Goal: Task Accomplishment & Management: Complete application form

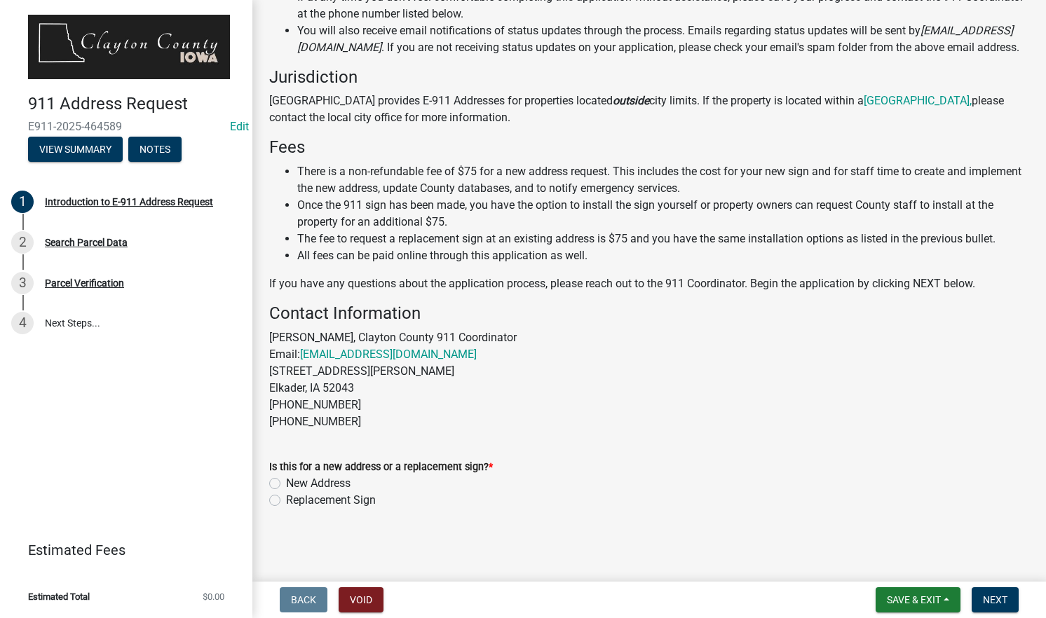
scroll to position [254, 0]
click at [286, 482] on label "New Address" at bounding box center [318, 483] width 65 height 17
click at [286, 482] on input "New Address" at bounding box center [290, 479] width 9 height 9
radio input "true"
click at [991, 595] on span "Next" at bounding box center [995, 600] width 25 height 11
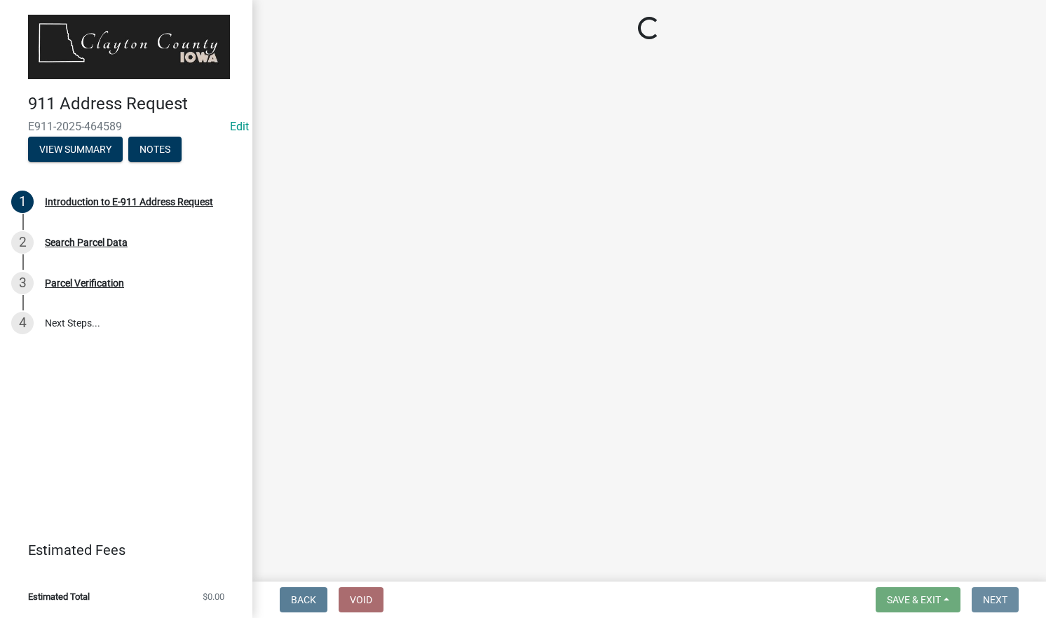
scroll to position [0, 0]
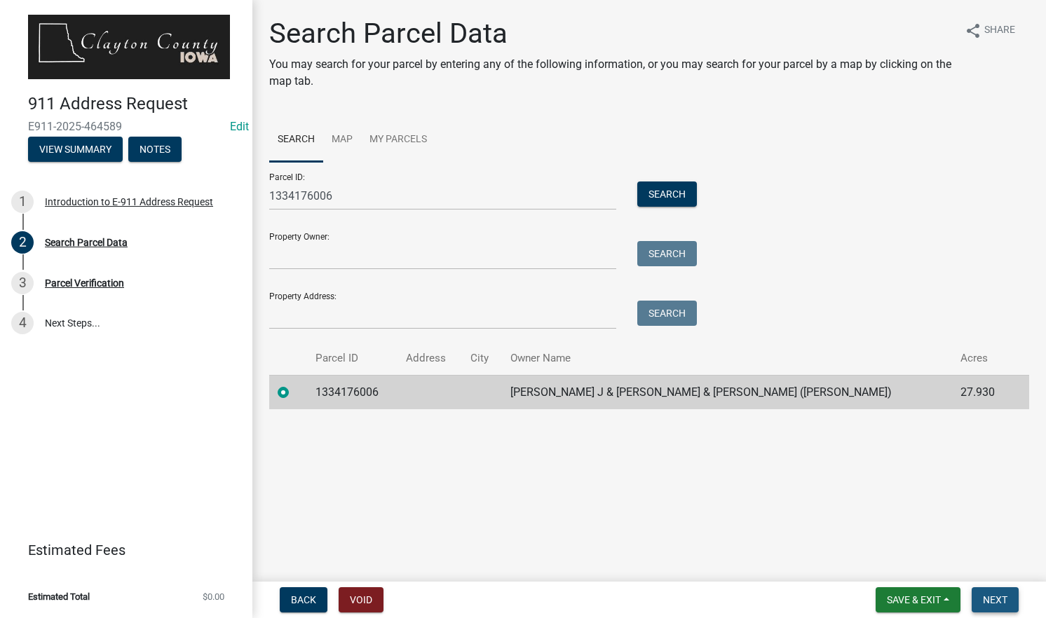
click at [999, 597] on span "Next" at bounding box center [995, 600] width 25 height 11
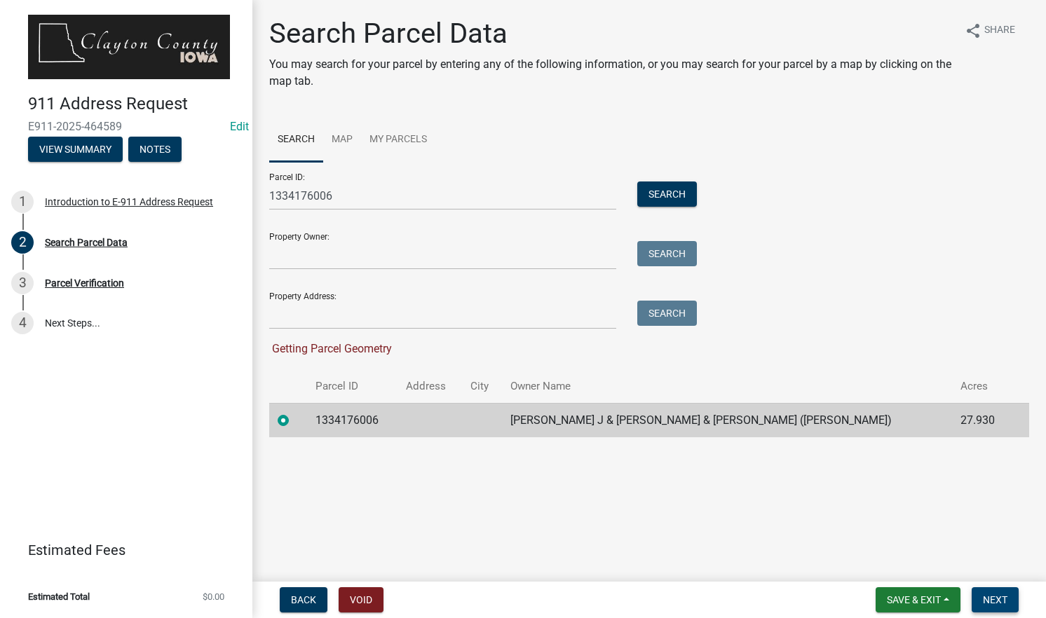
click at [1001, 604] on span "Next" at bounding box center [995, 600] width 25 height 11
click at [295, 412] on label at bounding box center [295, 412] width 0 height 0
click at [295, 419] on input "radio" at bounding box center [299, 416] width 9 height 9
click at [999, 599] on span "Next" at bounding box center [995, 600] width 25 height 11
click at [350, 143] on link "Map" at bounding box center [342, 140] width 38 height 45
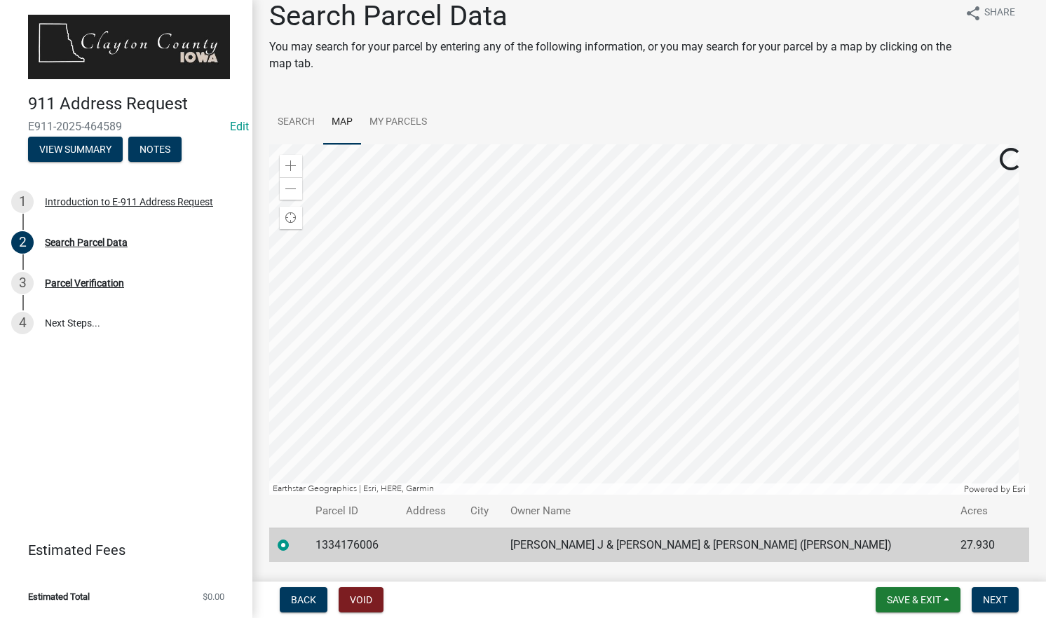
scroll to position [17, 0]
click at [998, 600] on span "Next" at bounding box center [995, 600] width 25 height 11
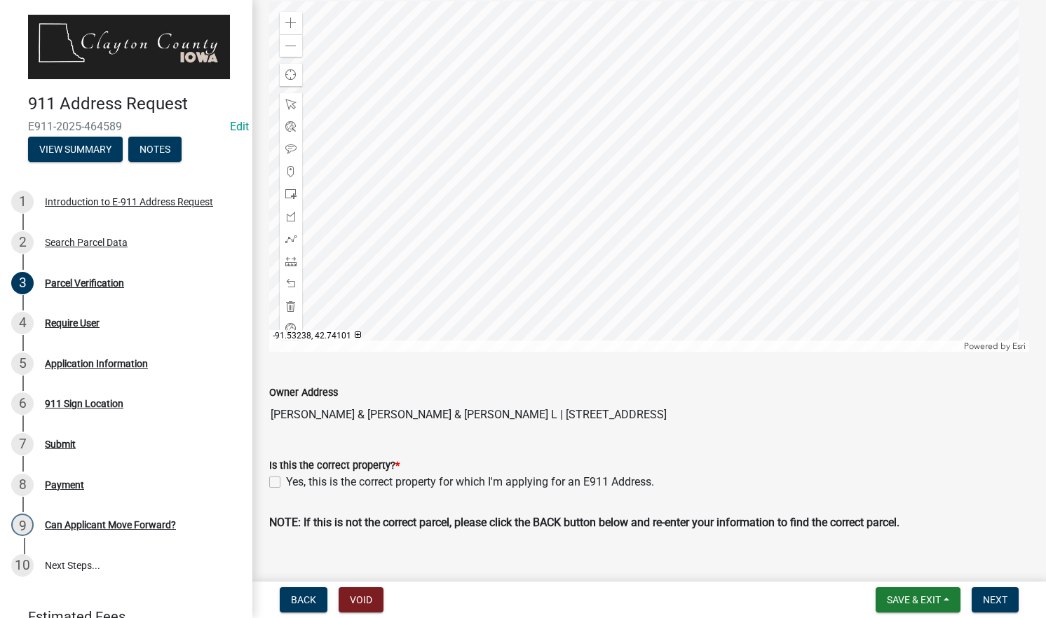
scroll to position [171, 0]
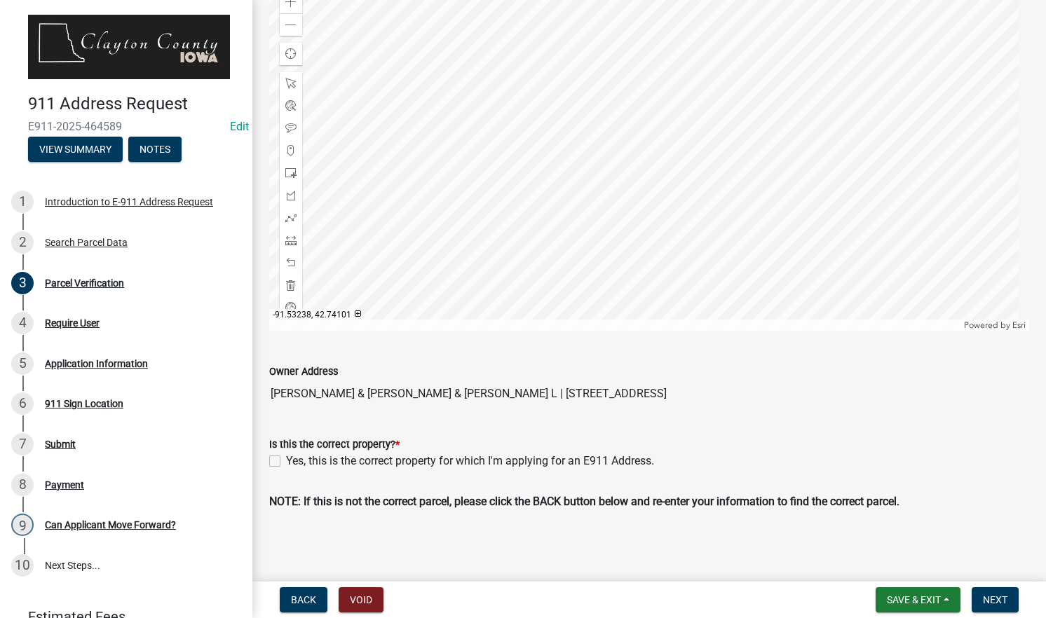
click at [286, 459] on label "Yes, this is the correct property for which I'm applying for an E911 Address." at bounding box center [470, 461] width 368 height 17
click at [286, 459] on input "Yes, this is the correct property for which I'm applying for an E911 Address." at bounding box center [290, 457] width 9 height 9
checkbox input "true"
click at [982, 593] on button "Next" at bounding box center [995, 600] width 47 height 25
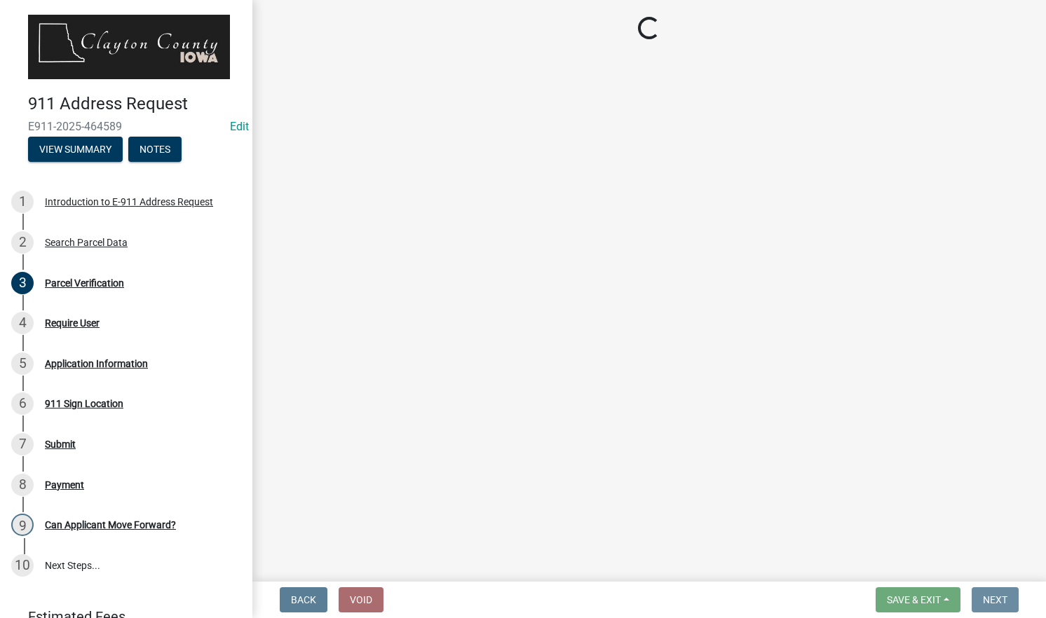
scroll to position [0, 0]
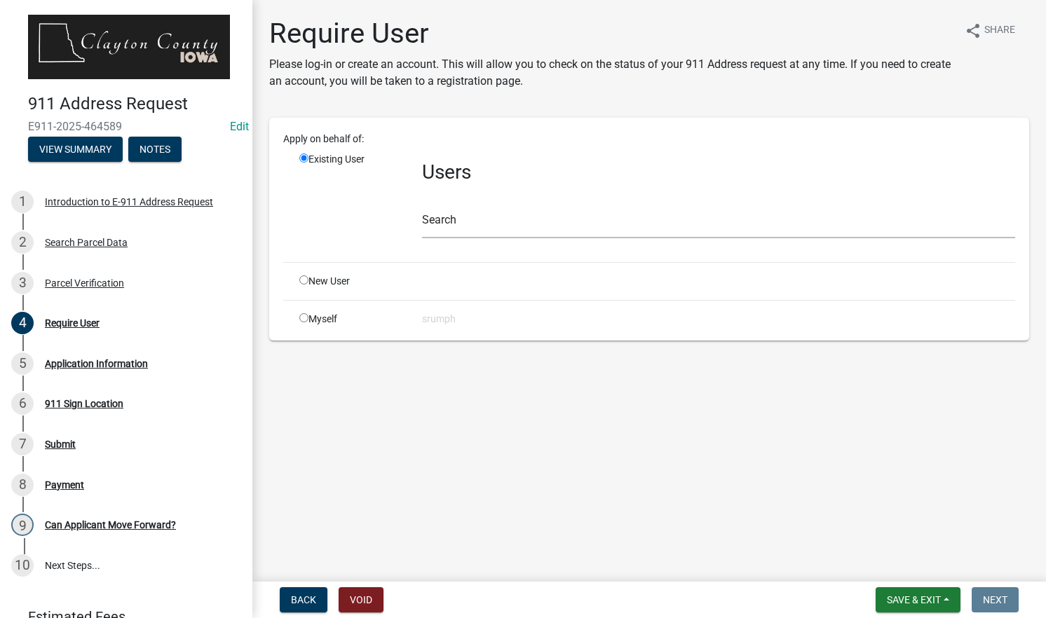
click at [325, 314] on div "Myself" at bounding box center [350, 319] width 123 height 15
click at [304, 318] on input "radio" at bounding box center [303, 317] width 9 height 9
radio input "true"
radio input "false"
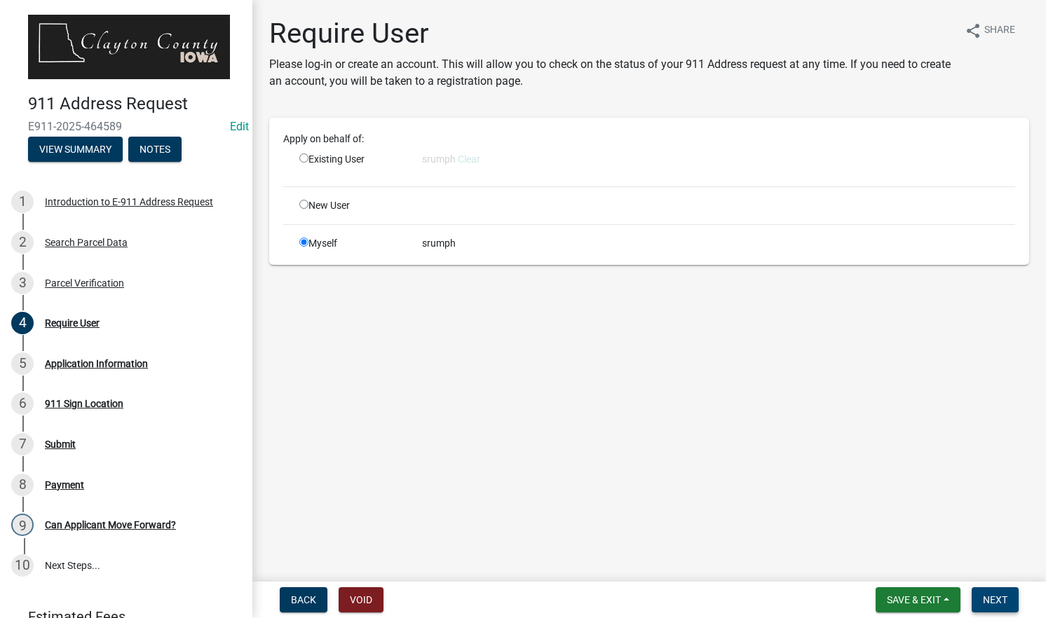
click at [994, 595] on span "Next" at bounding box center [995, 600] width 25 height 11
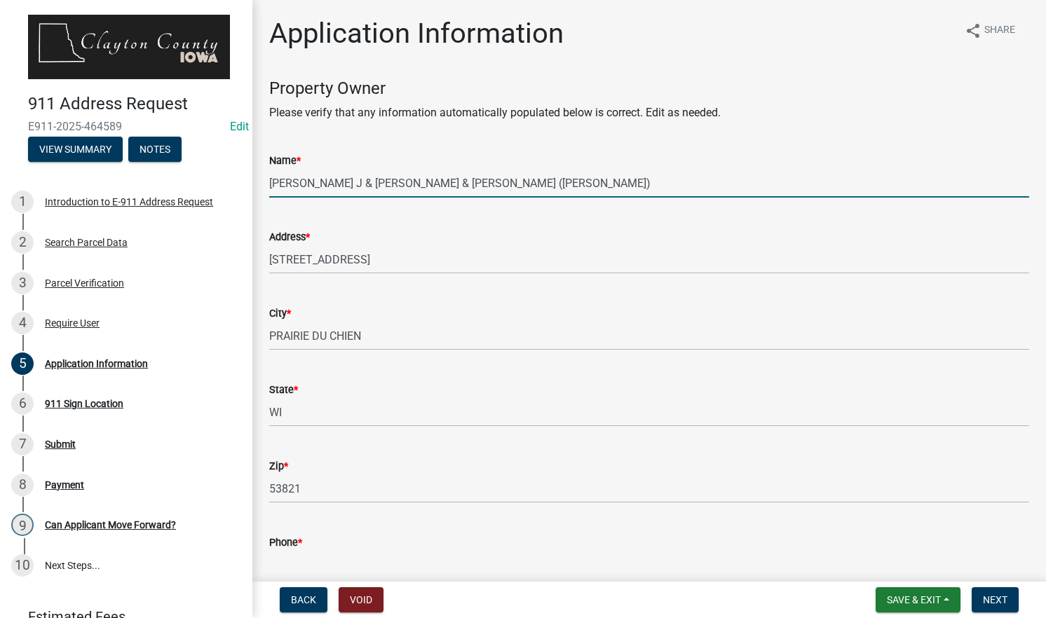
drag, startPoint x: 625, startPoint y: 183, endPoint x: 250, endPoint y: 189, distance: 375.9
click at [250, 189] on div "911 Address Request E911-2025-464589 Edit View Summary Notes 1 Introduction to …" at bounding box center [523, 309] width 1046 height 618
type input "[PERSON_NAME]"
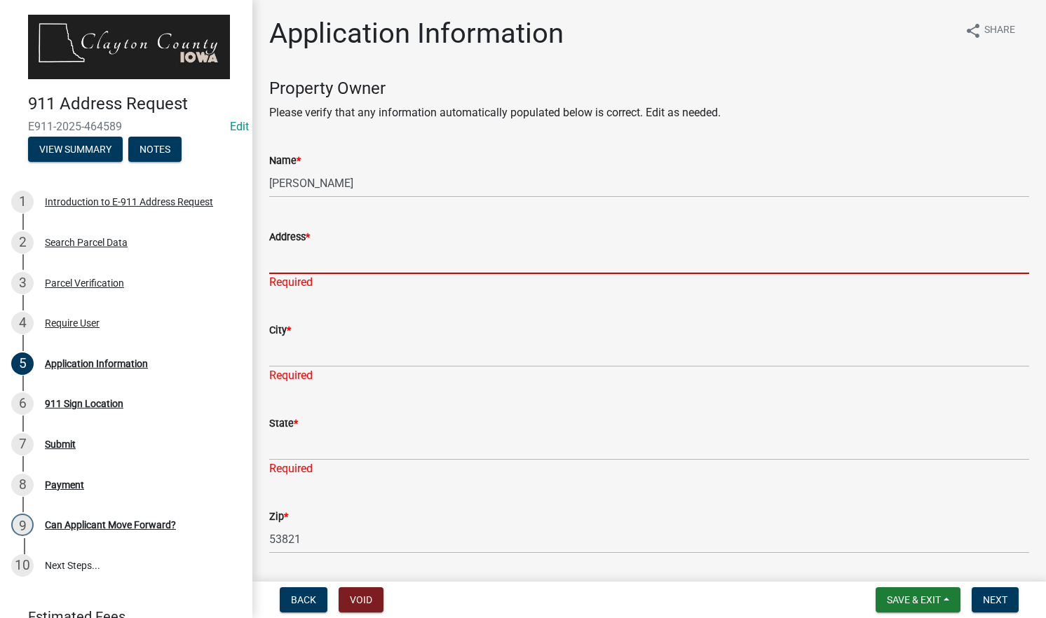
click at [321, 266] on input "Address *" at bounding box center [649, 259] width 760 height 29
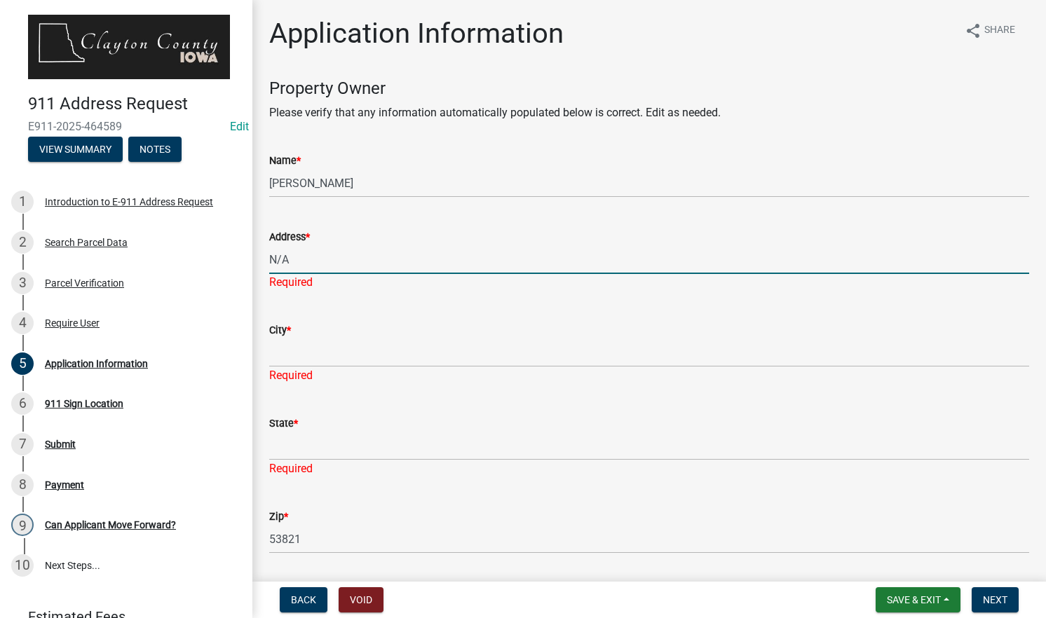
type input "N/A"
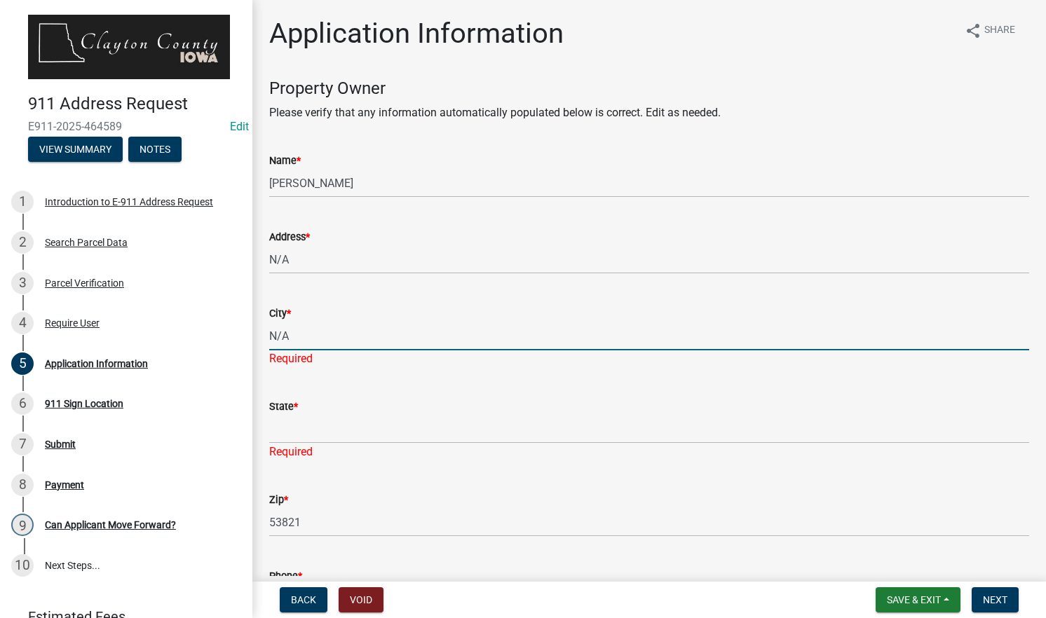
type input "N/A"
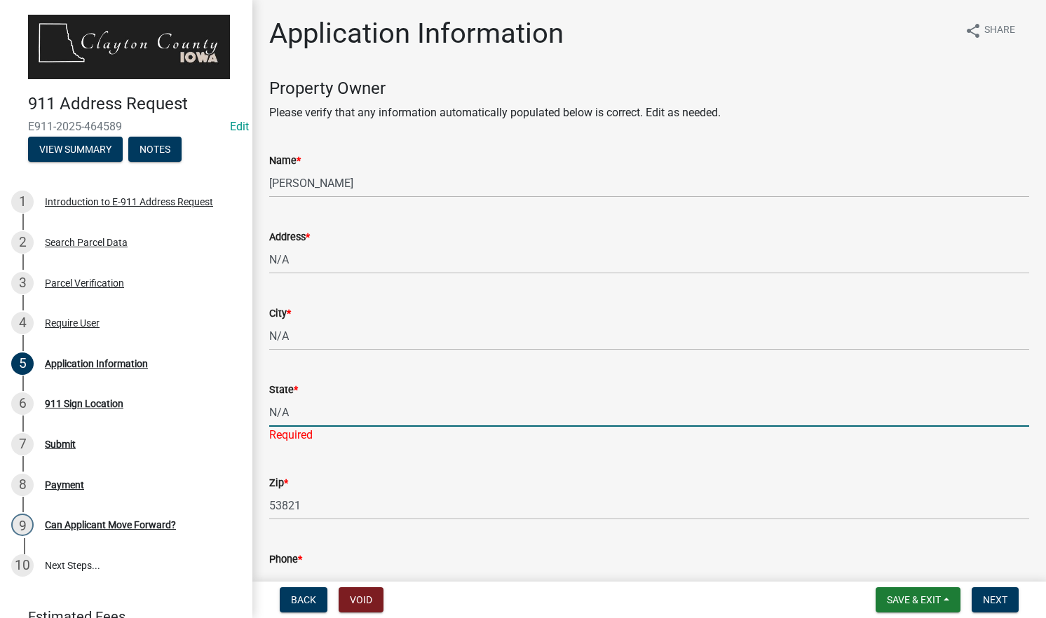
type input "N/A"
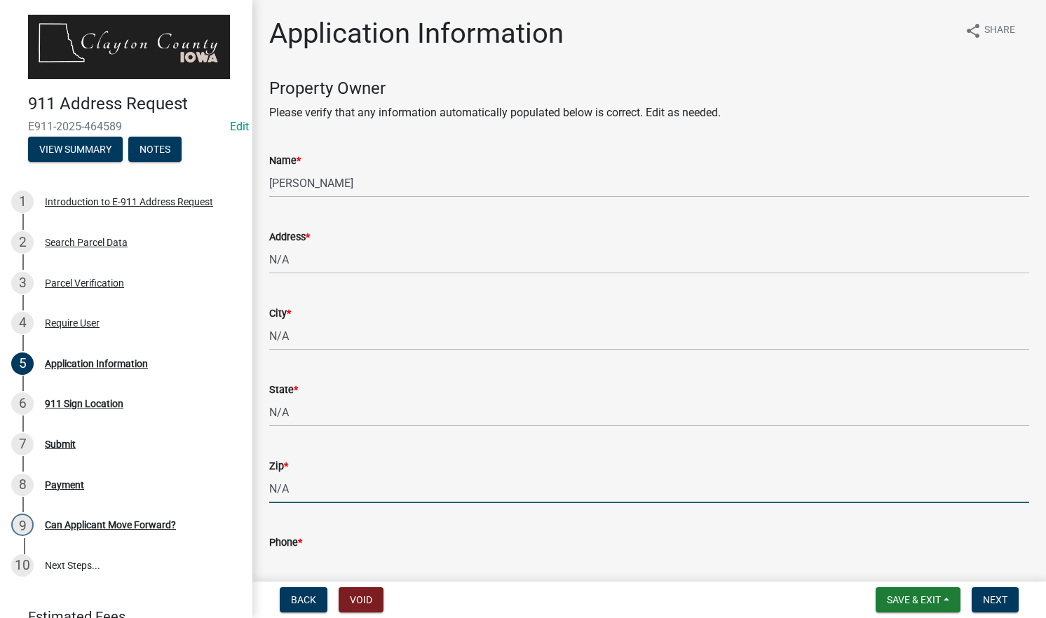
type input "N/A"
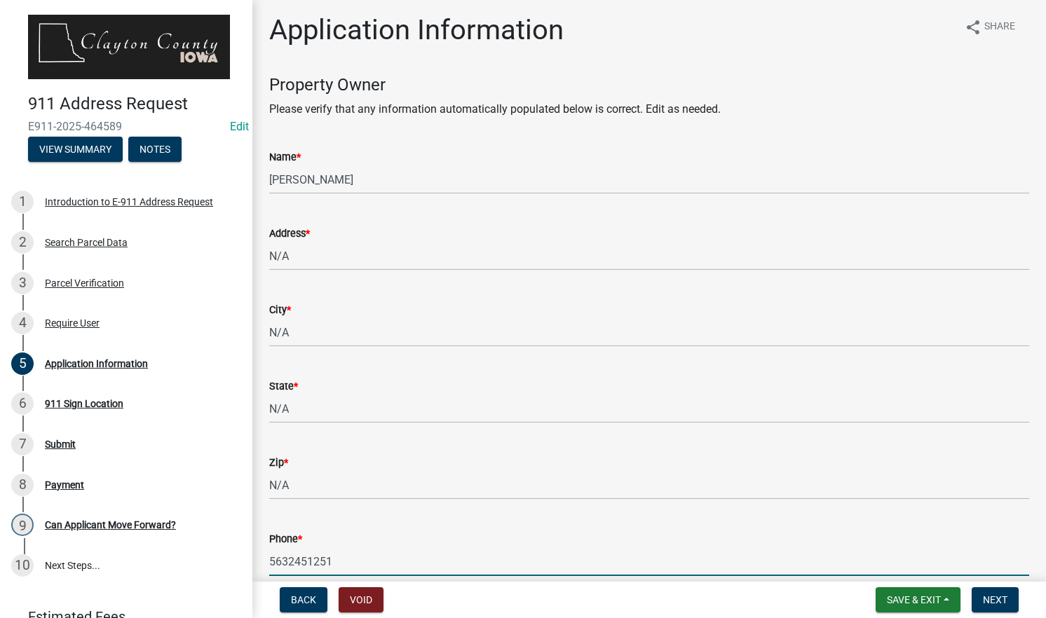
type input "5632451251"
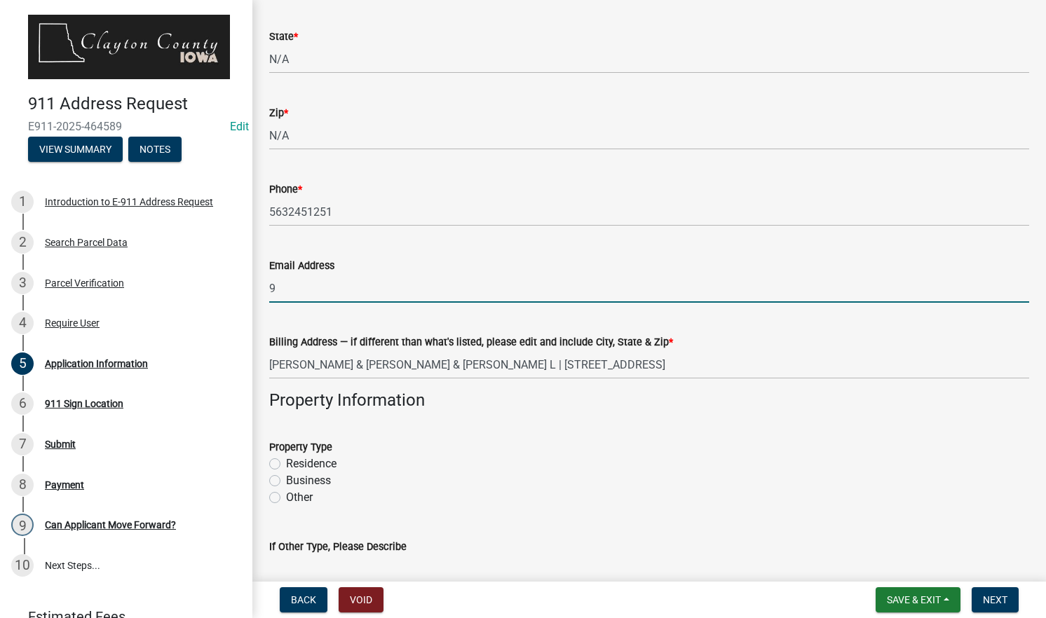
type input "[EMAIL_ADDRESS][DOMAIN_NAME]"
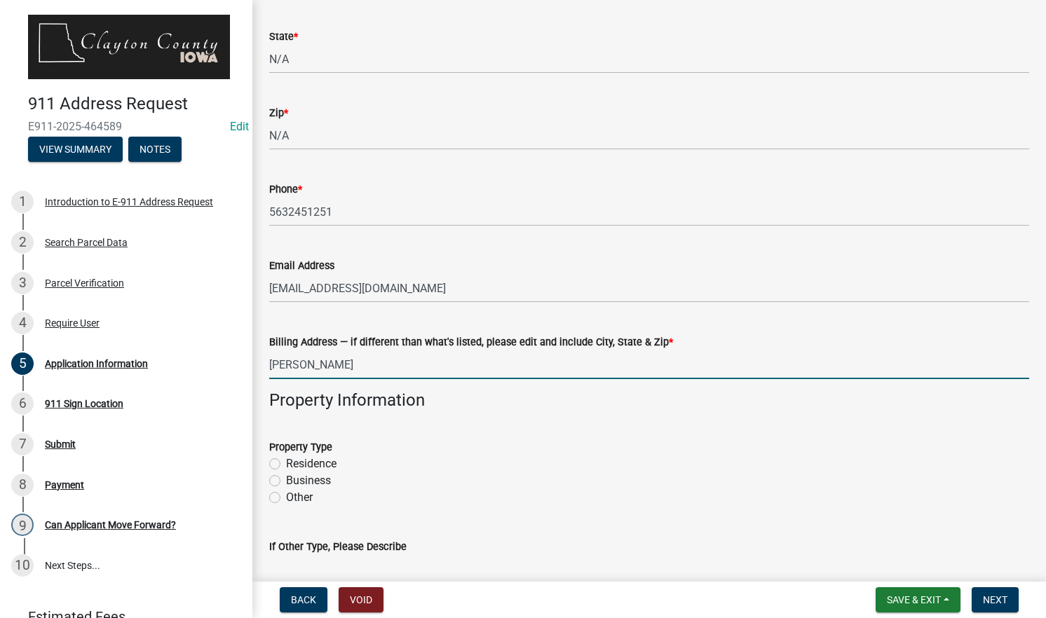
type input "[PERSON_NAME]"
click at [286, 462] on label "Residence" at bounding box center [311, 464] width 50 height 17
click at [286, 462] on input "Residence" at bounding box center [290, 460] width 9 height 9
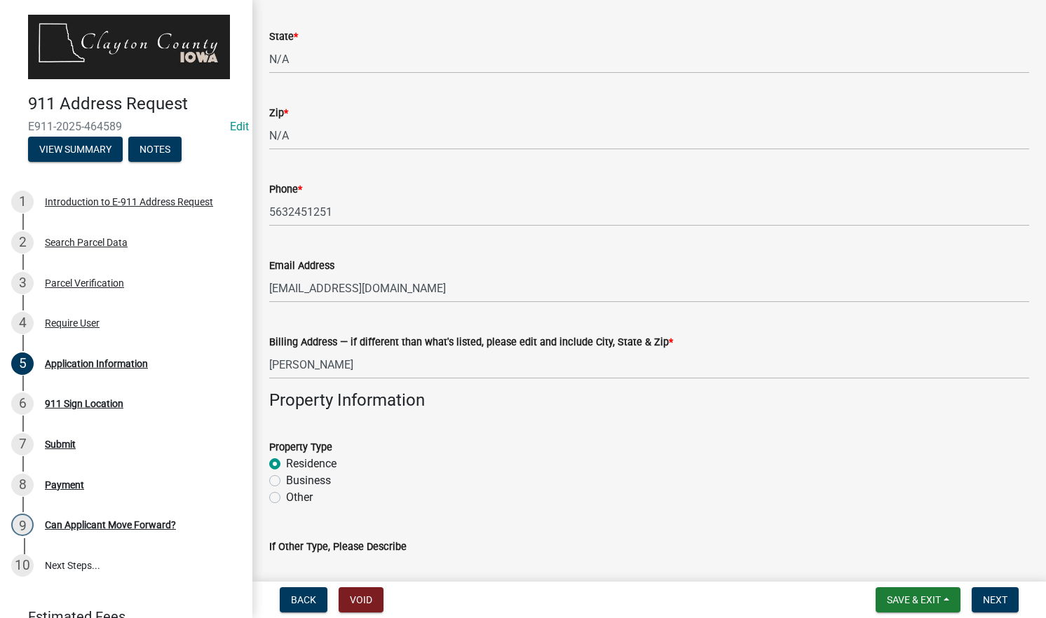
radio input "true"
click at [991, 600] on span "Next" at bounding box center [995, 600] width 25 height 11
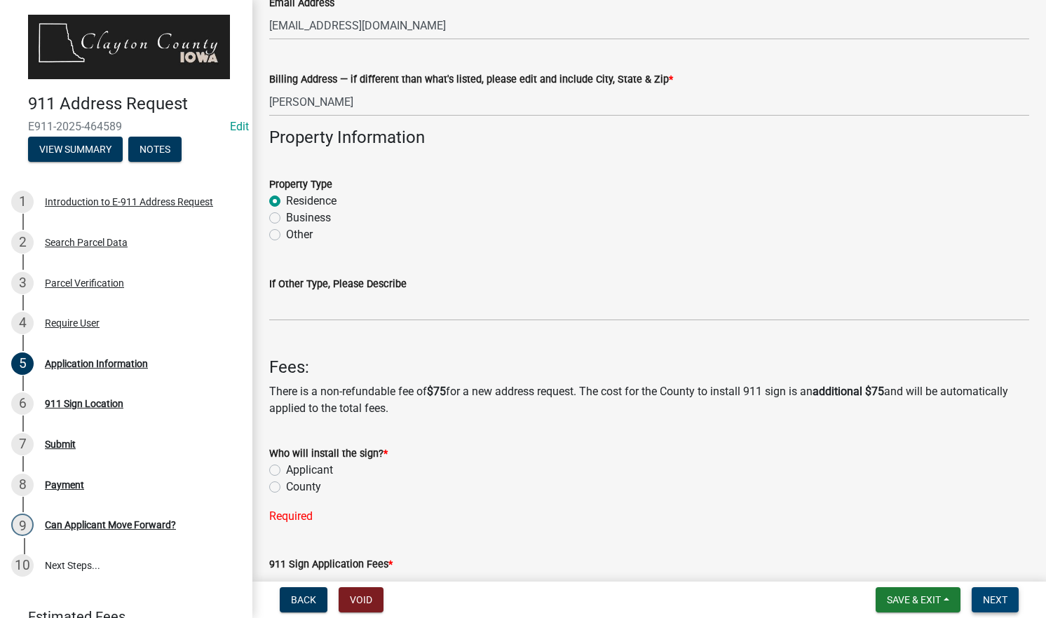
scroll to position [617, 0]
click at [286, 467] on label "Applicant" at bounding box center [309, 469] width 47 height 17
click at [286, 467] on input "Applicant" at bounding box center [290, 465] width 9 height 9
radio input "true"
click at [1004, 605] on span "Next" at bounding box center [995, 600] width 25 height 11
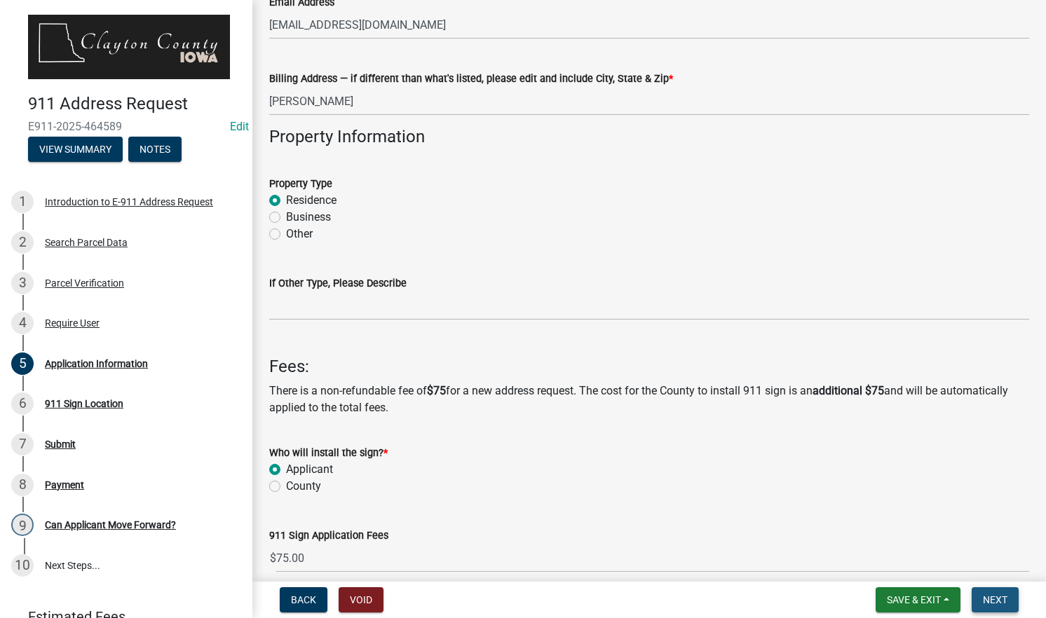
scroll to position [0, 0]
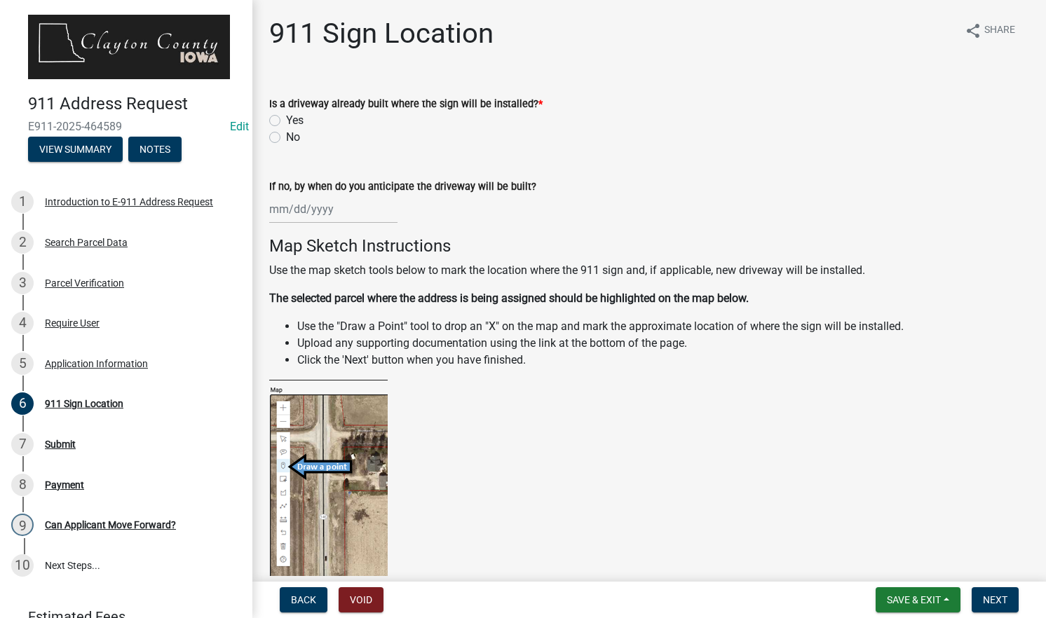
click at [286, 118] on label "Yes" at bounding box center [295, 120] width 18 height 17
click at [286, 118] on input "Yes" at bounding box center [290, 116] width 9 height 9
radio input "true"
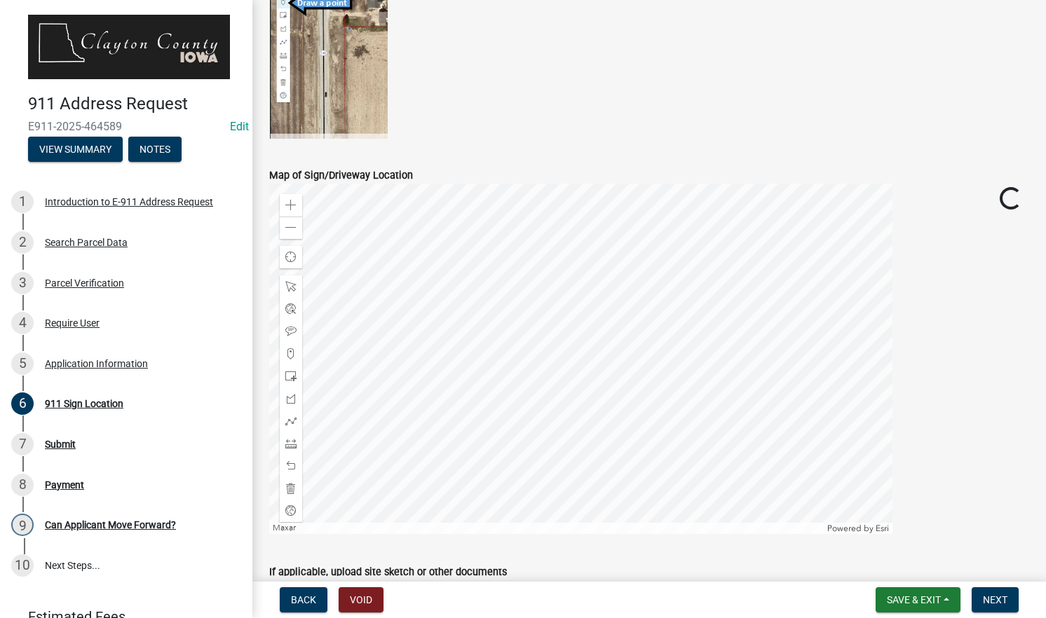
scroll to position [483, 0]
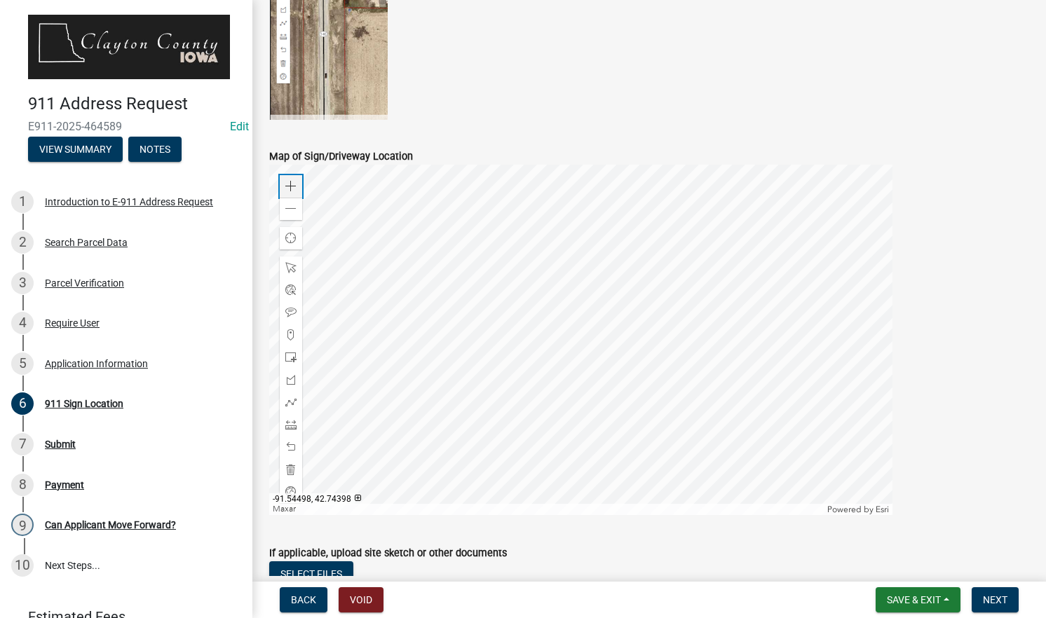
click at [294, 184] on span at bounding box center [290, 186] width 11 height 11
click at [489, 370] on div at bounding box center [580, 340] width 623 height 351
click at [289, 186] on span at bounding box center [290, 186] width 11 height 11
click at [594, 426] on div at bounding box center [580, 340] width 623 height 351
click at [294, 331] on span at bounding box center [290, 335] width 11 height 11
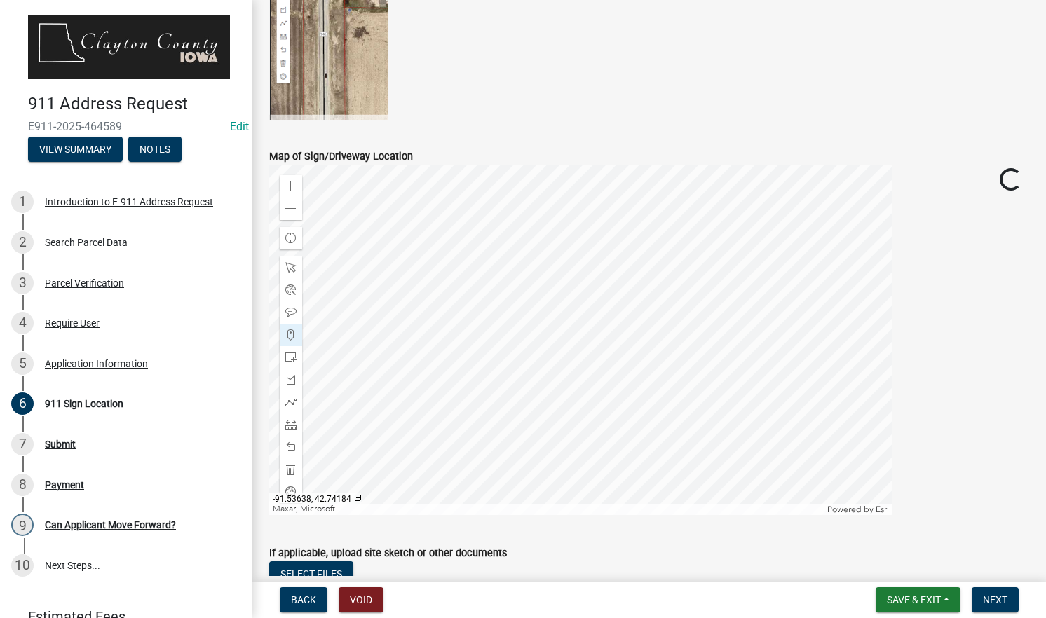
click at [635, 398] on div at bounding box center [580, 340] width 623 height 351
click at [998, 595] on span "Next" at bounding box center [995, 600] width 25 height 11
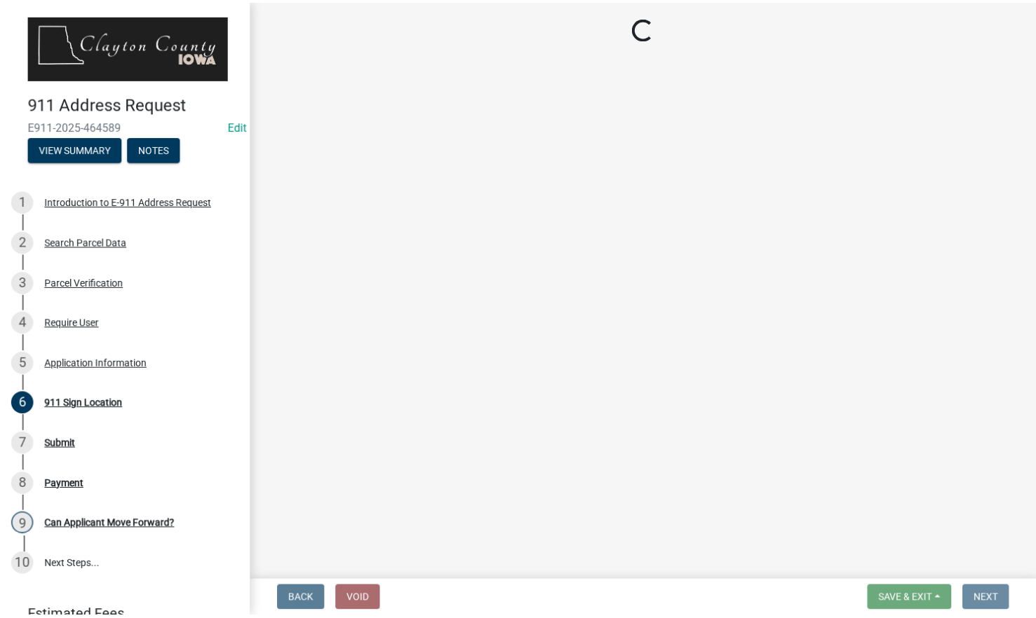
scroll to position [0, 0]
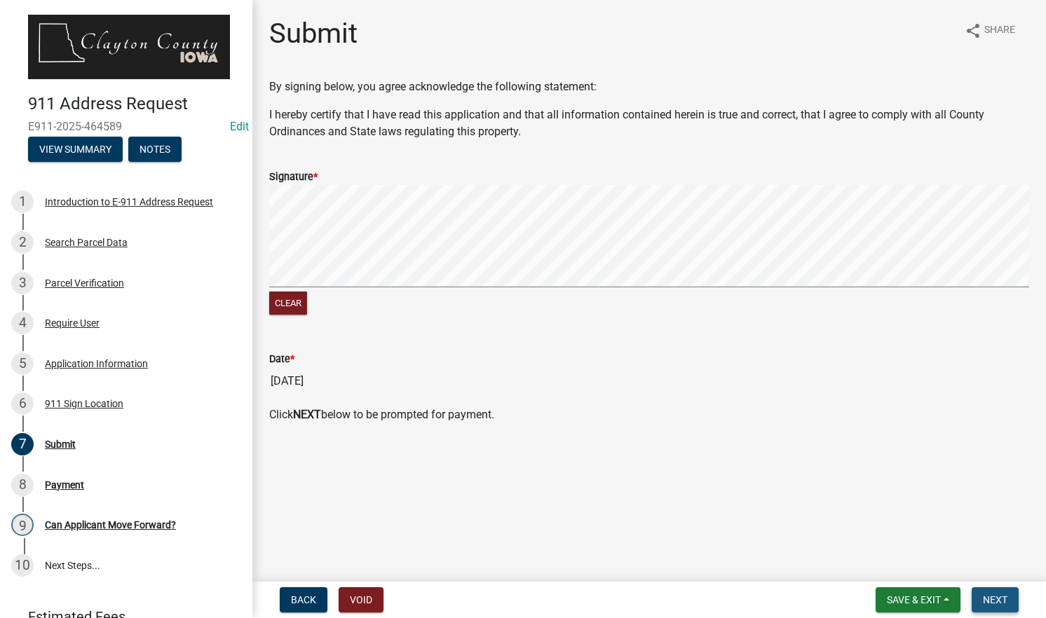
click at [992, 594] on button "Next" at bounding box center [995, 600] width 47 height 25
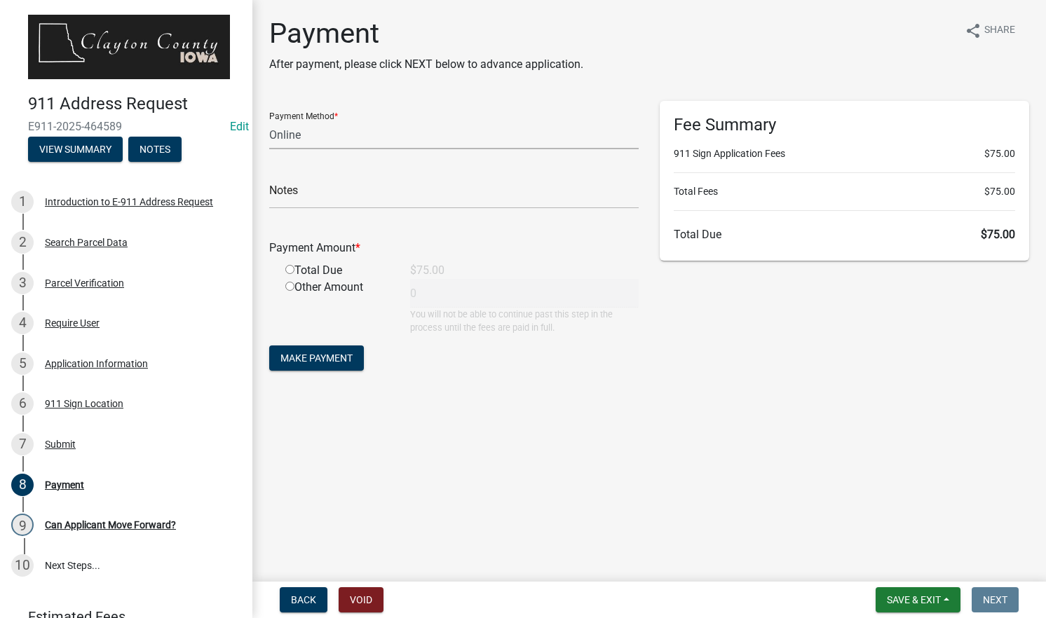
click at [527, 132] on select "Credit Card POS Check Cash Online" at bounding box center [454, 135] width 370 height 29
select select "1: 0"
click at [269, 121] on select "Credit Card POS Check Cash Online" at bounding box center [454, 135] width 370 height 29
click at [384, 207] on input "text" at bounding box center [454, 194] width 370 height 29
type input "0000"
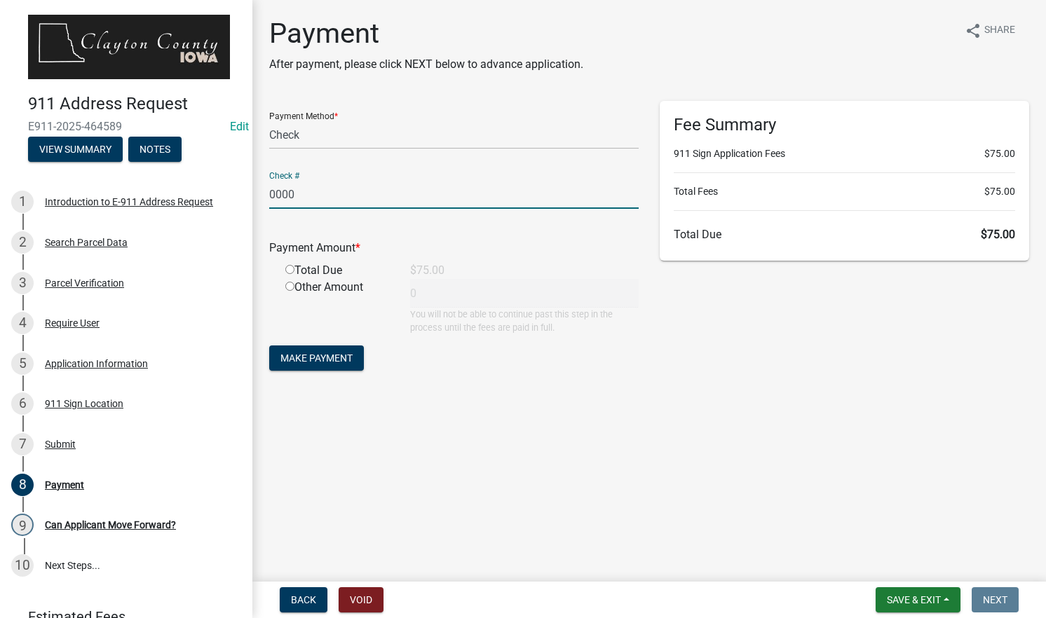
click at [289, 269] on input "radio" at bounding box center [289, 269] width 9 height 9
radio input "true"
type input "75"
click at [326, 360] on span "Make Payment" at bounding box center [316, 358] width 72 height 11
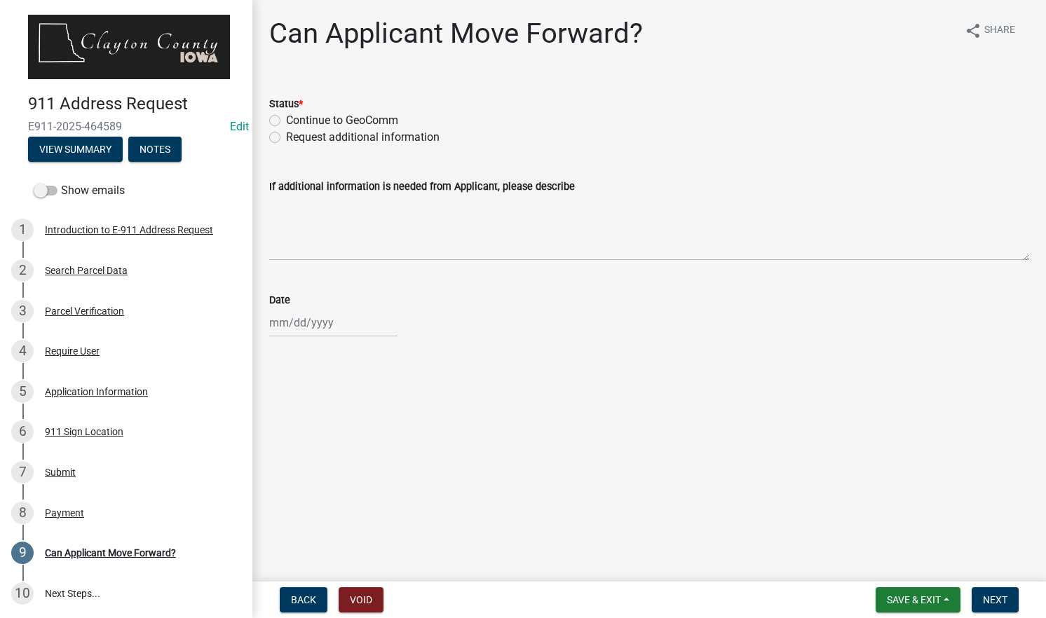
click at [342, 118] on label "Continue to GeoComm" at bounding box center [342, 120] width 112 height 17
click at [295, 118] on input "Continue to GeoComm" at bounding box center [290, 116] width 9 height 9
radio input "true"
click at [322, 325] on div at bounding box center [333, 323] width 128 height 29
select select "8"
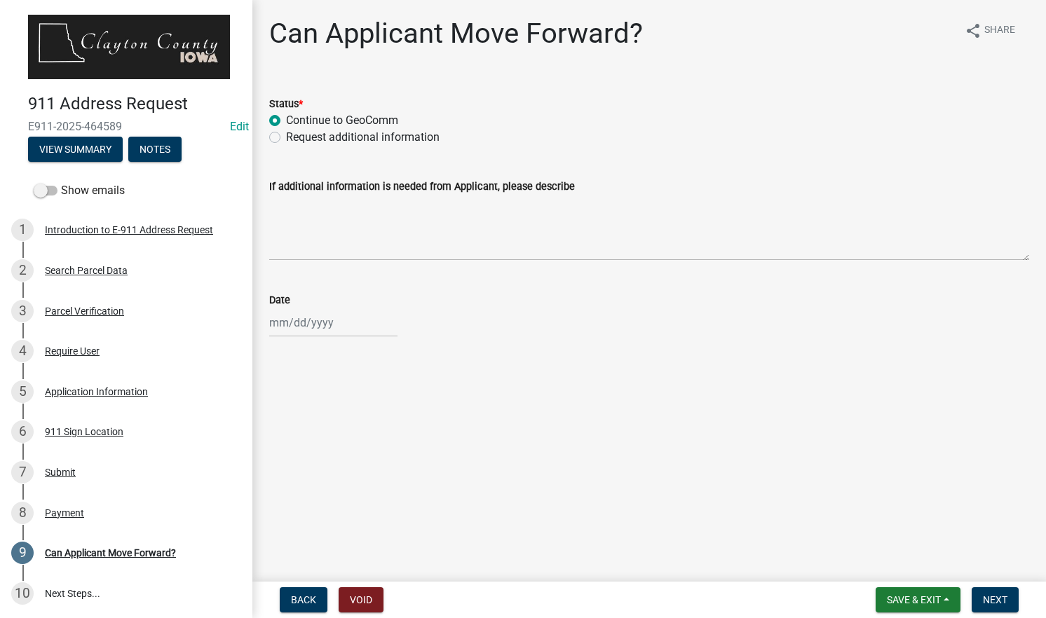
select select "2025"
click at [381, 442] on div "15" at bounding box center [373, 442] width 22 height 22
type input "[DATE]"
click at [992, 600] on span "Next" at bounding box center [995, 600] width 25 height 11
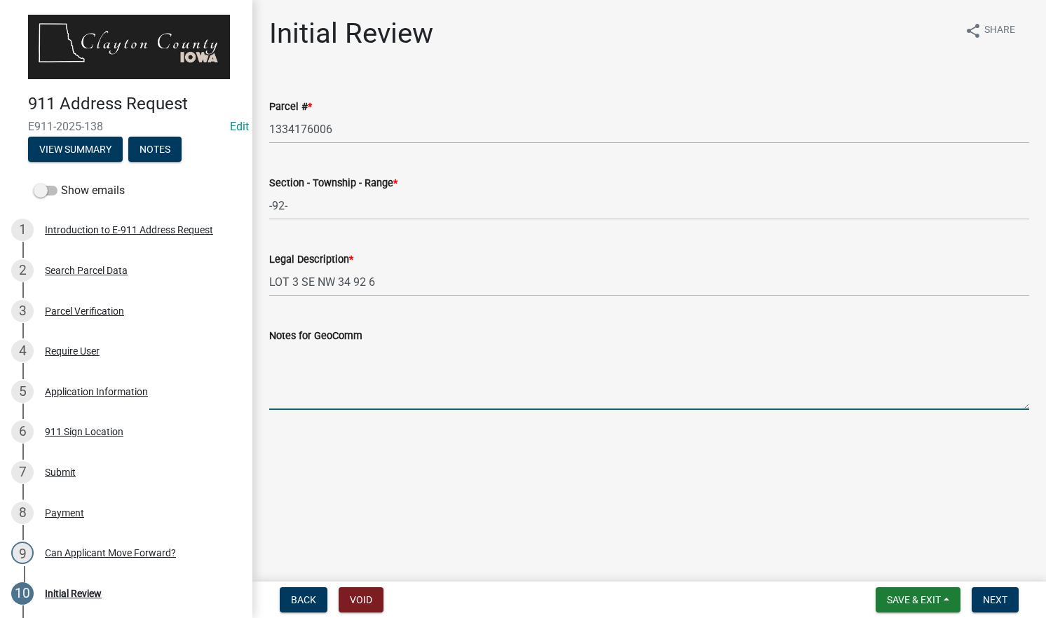
click at [416, 371] on textarea "Notes for GeoComm" at bounding box center [649, 377] width 760 height 66
type textarea "D"
type textarea "[GEOGRAPHIC_DATA] with existing residence (33311 [GEOGRAPHIC_DATA])"
click at [995, 602] on span "Next" at bounding box center [995, 600] width 25 height 11
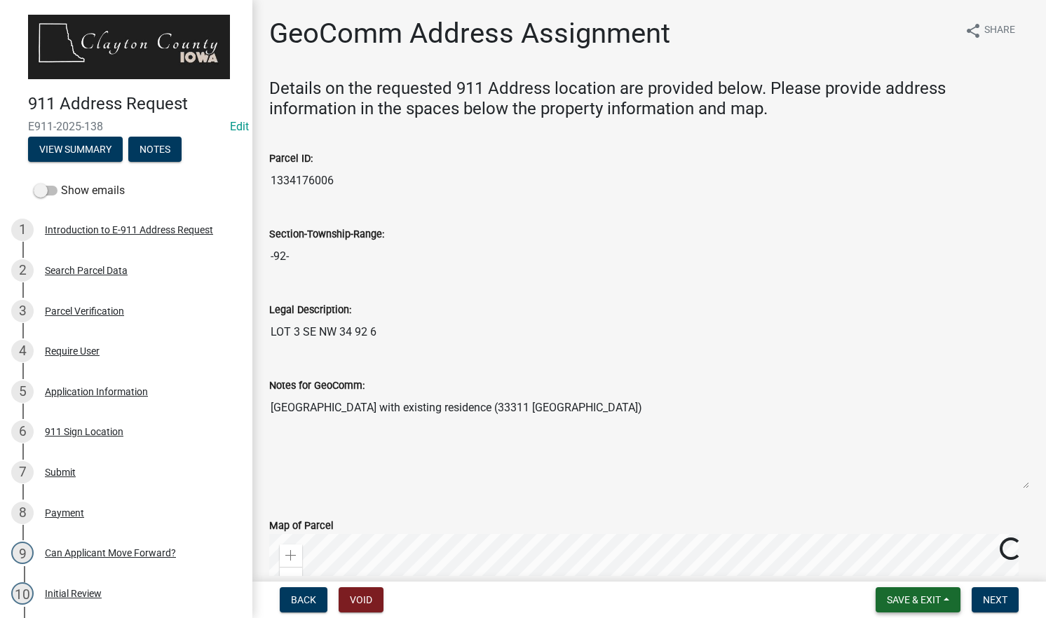
click at [893, 597] on span "Save & Exit" at bounding box center [914, 600] width 54 height 11
click at [892, 563] on button "Save & Exit" at bounding box center [904, 564] width 112 height 34
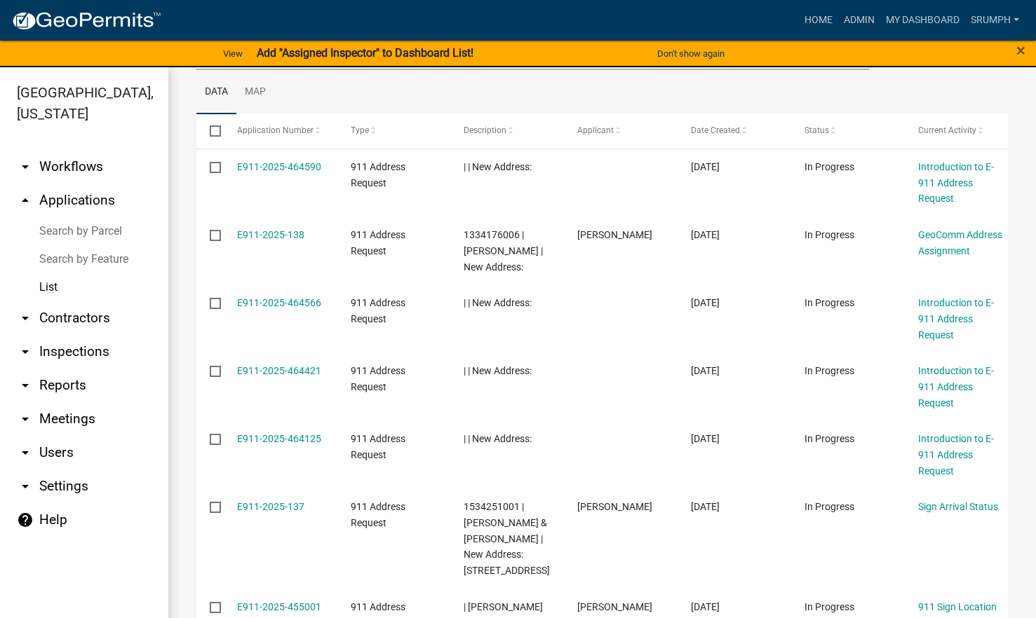
scroll to position [195, 0]
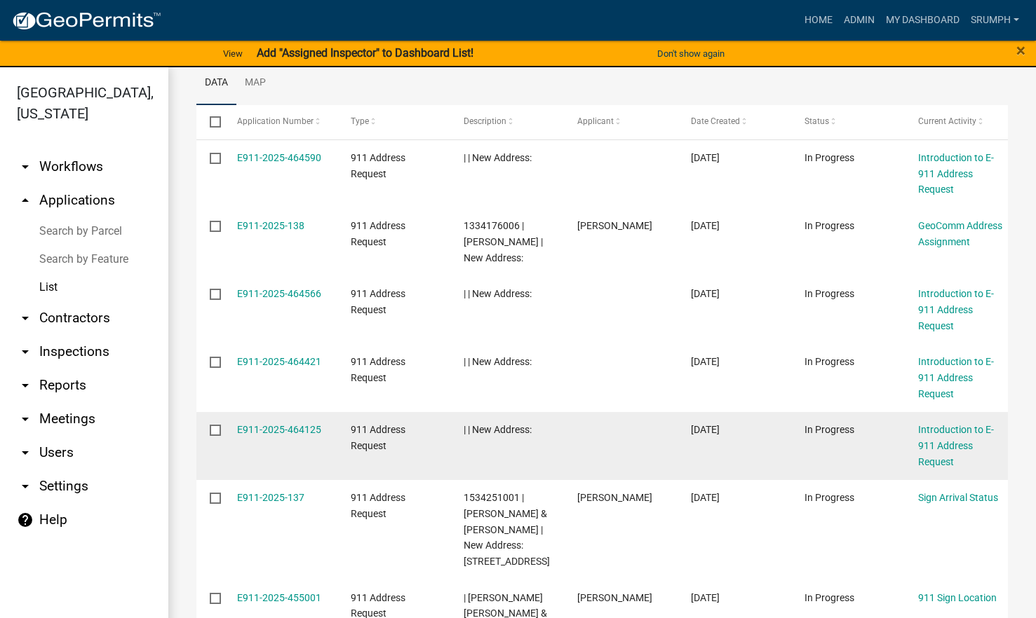
click at [211, 430] on input "checkbox" at bounding box center [214, 429] width 9 height 9
checkbox input "true"
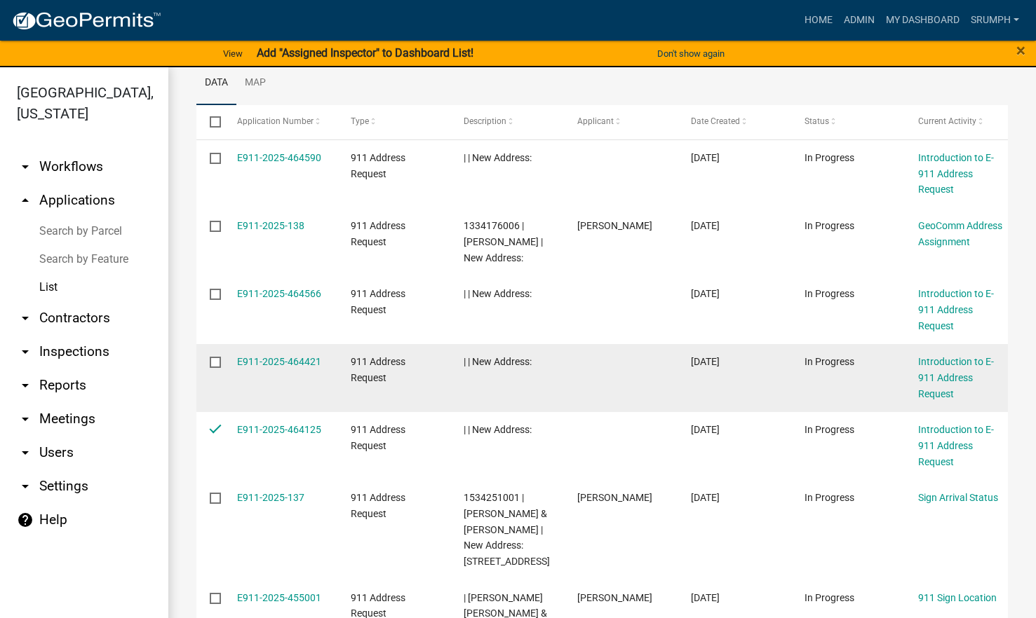
click at [213, 363] on input "checkbox" at bounding box center [214, 361] width 9 height 9
checkbox input "true"
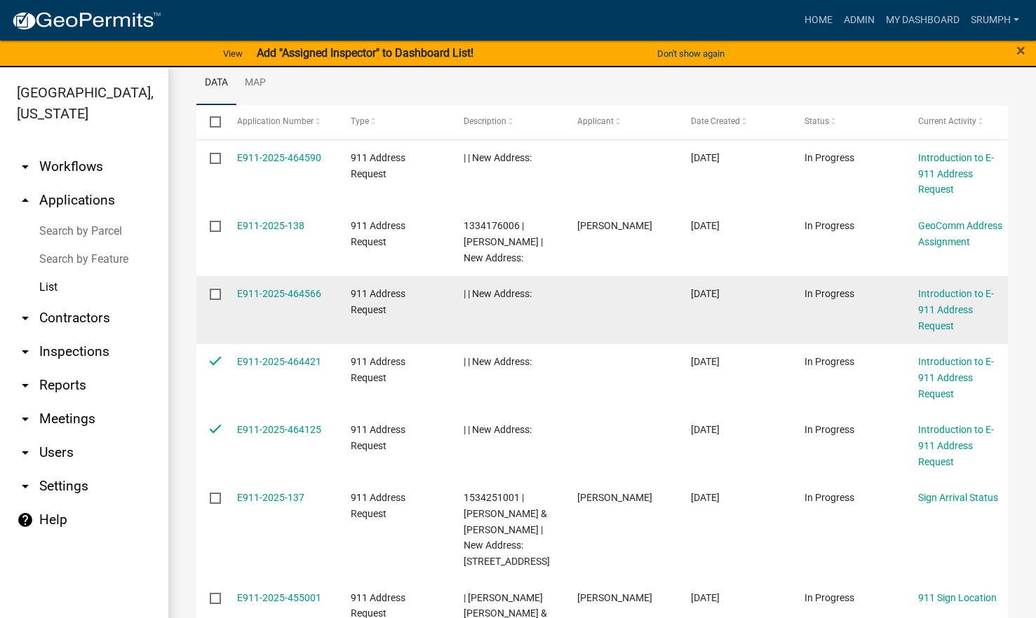
click at [213, 297] on input "checkbox" at bounding box center [214, 293] width 9 height 9
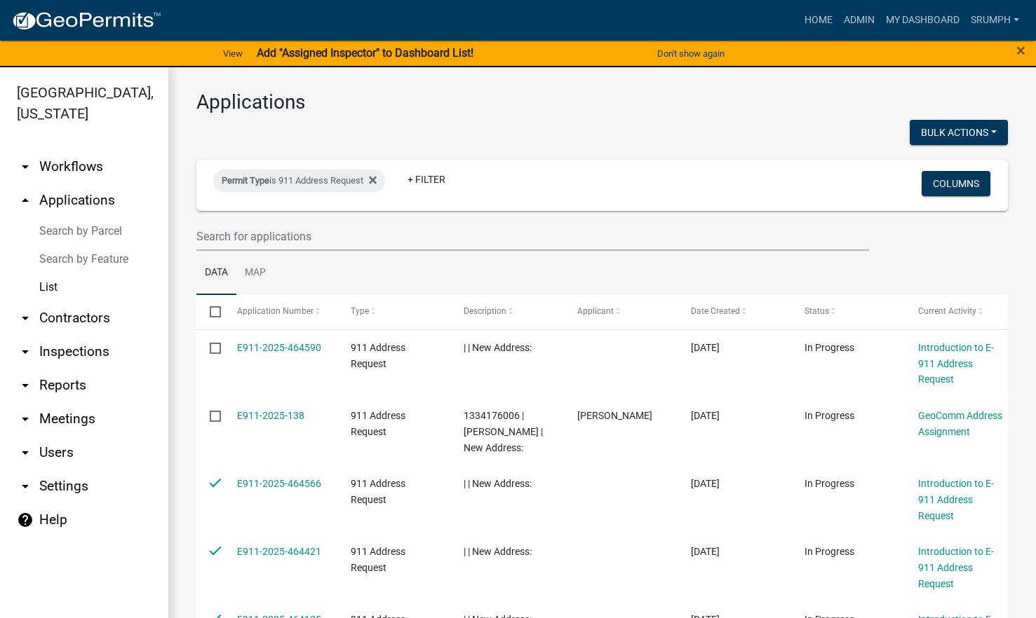
scroll to position [0, 0]
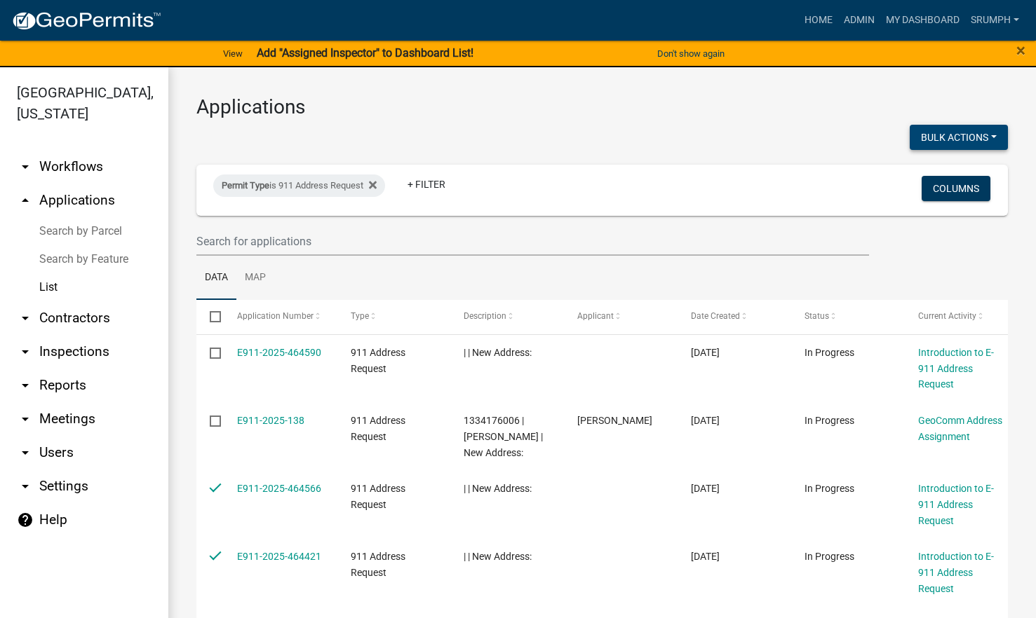
click at [965, 129] on button "Bulk Actions" at bounding box center [958, 137] width 98 height 25
click at [914, 178] on button "Void" at bounding box center [951, 174] width 112 height 34
checkbox input "false"
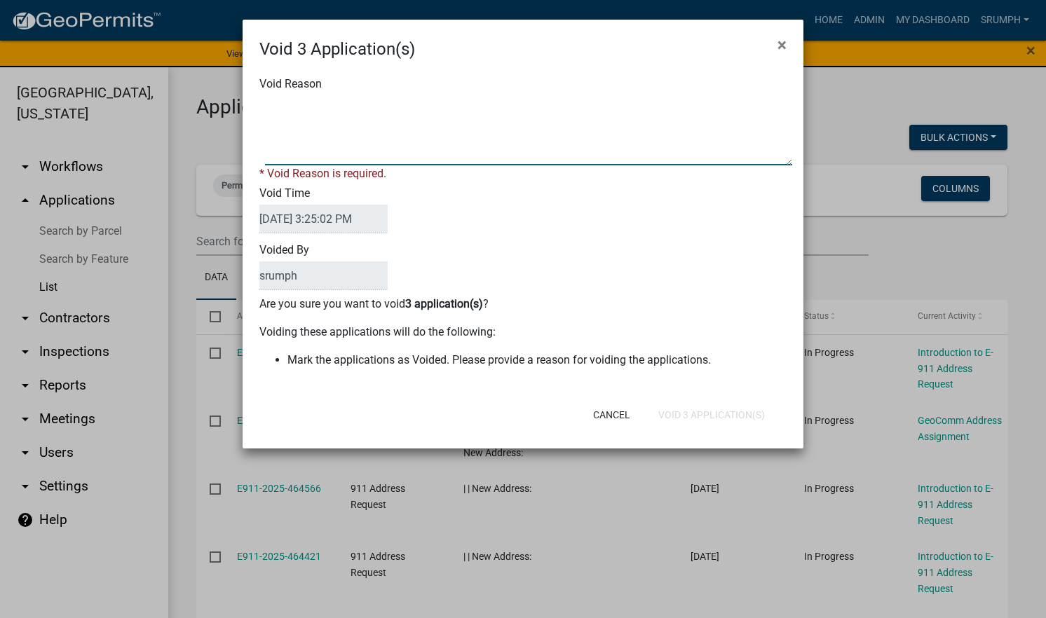
click at [506, 127] on textarea "Void Reason" at bounding box center [528, 130] width 527 height 70
type textarea "incomplete"
click at [678, 414] on div "Cancel Void 3 Application(s)" at bounding box center [615, 415] width 346 height 36
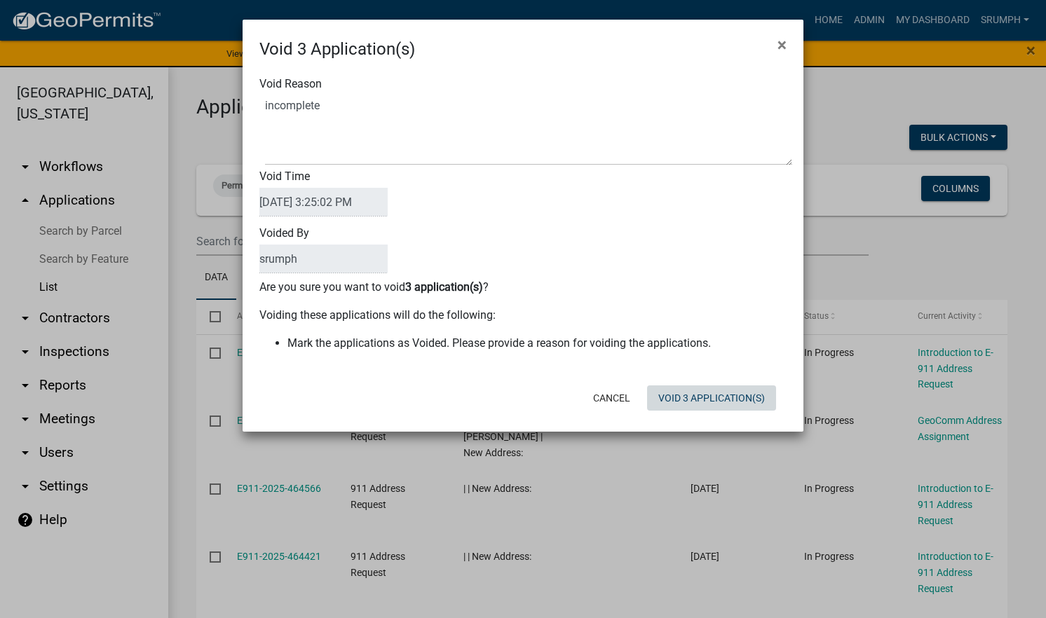
click at [679, 400] on button "Void 3 Application(s)" at bounding box center [711, 398] width 129 height 25
